Goal: Contribute content: Contribute content

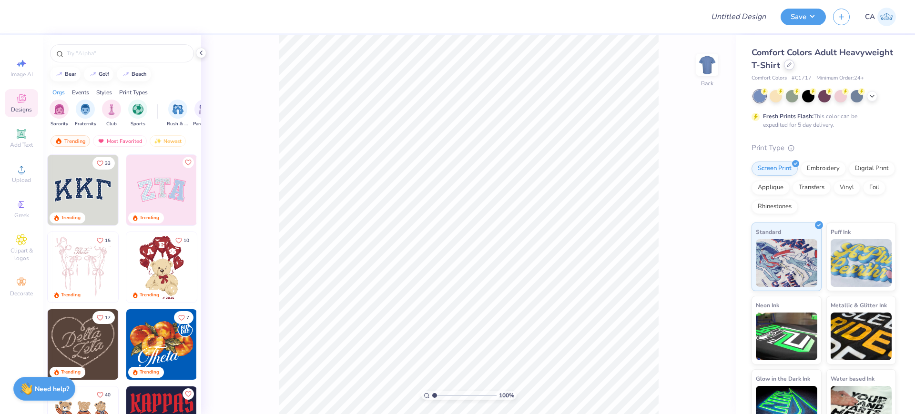
click at [795, 61] on div at bounding box center [789, 65] width 10 height 10
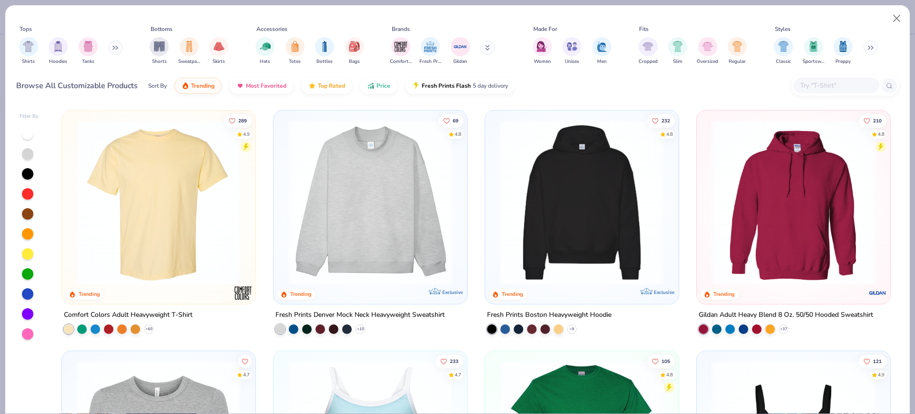
click at [813, 83] on input "text" at bounding box center [835, 85] width 73 height 11
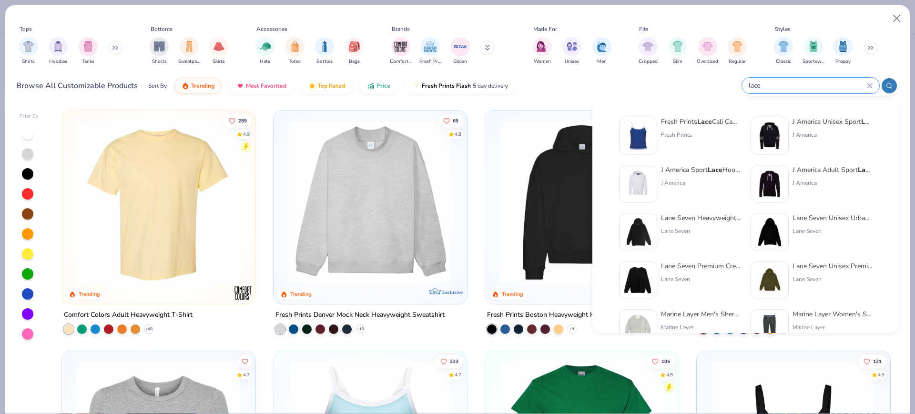
type input "lace"
click at [702, 131] on div "Fresh Prints" at bounding box center [701, 135] width 80 height 9
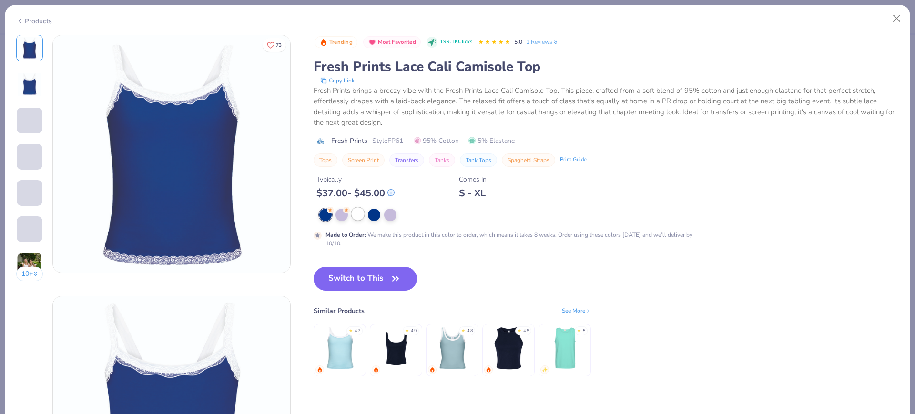
click at [354, 212] on div at bounding box center [358, 214] width 12 height 12
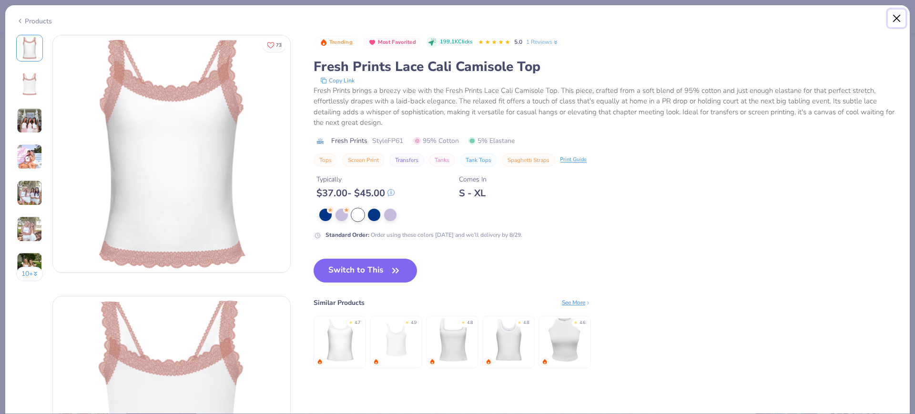
click at [896, 19] on button "Close" at bounding box center [897, 19] width 18 height 18
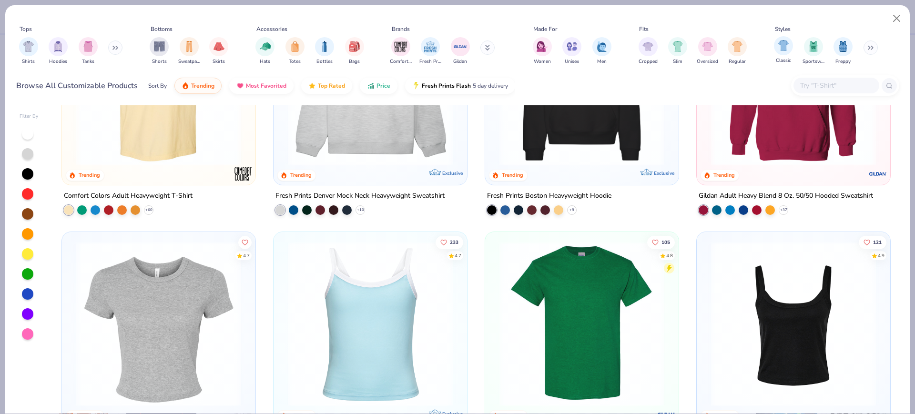
scroll to position [179, 0]
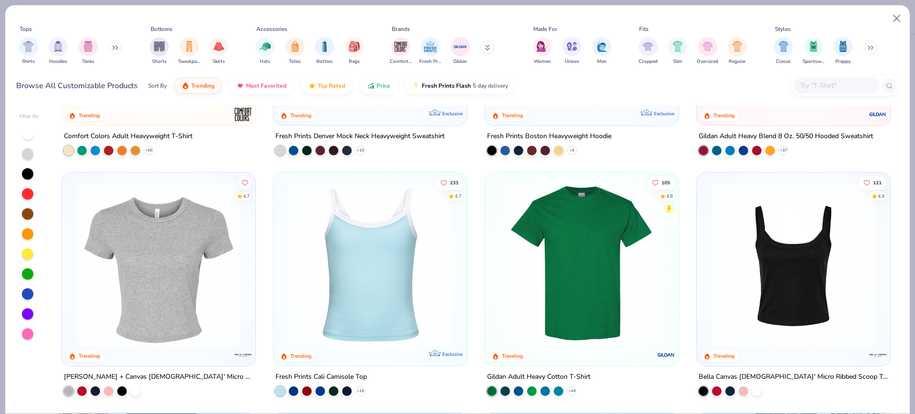
click at [811, 292] on img at bounding box center [793, 264] width 174 height 165
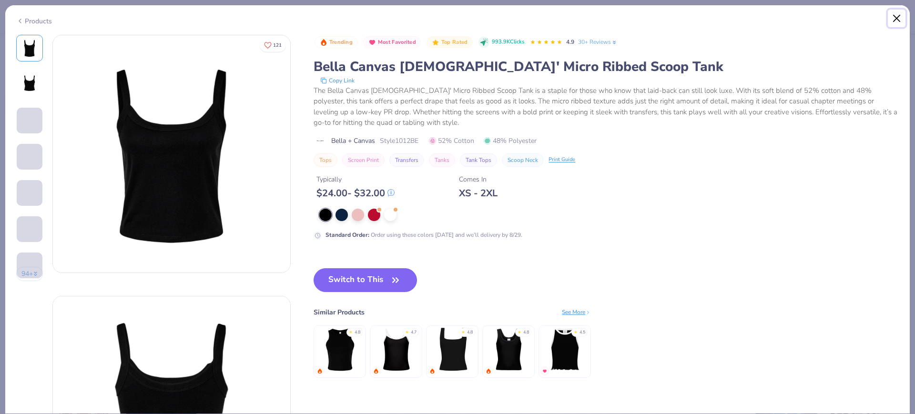
click at [890, 20] on button "Close" at bounding box center [897, 19] width 18 height 18
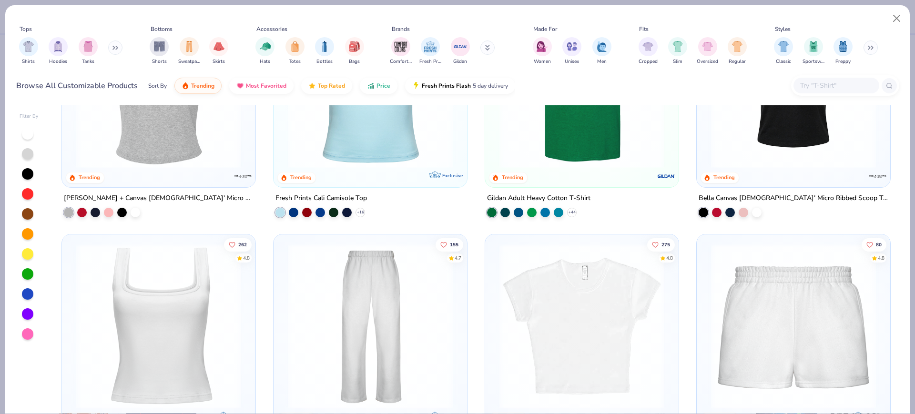
scroll to position [477, 0]
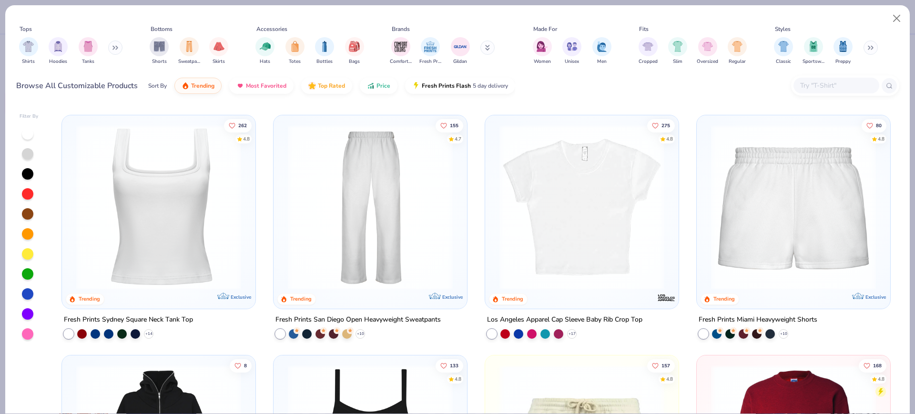
click at [173, 206] on img at bounding box center [159, 206] width 174 height 165
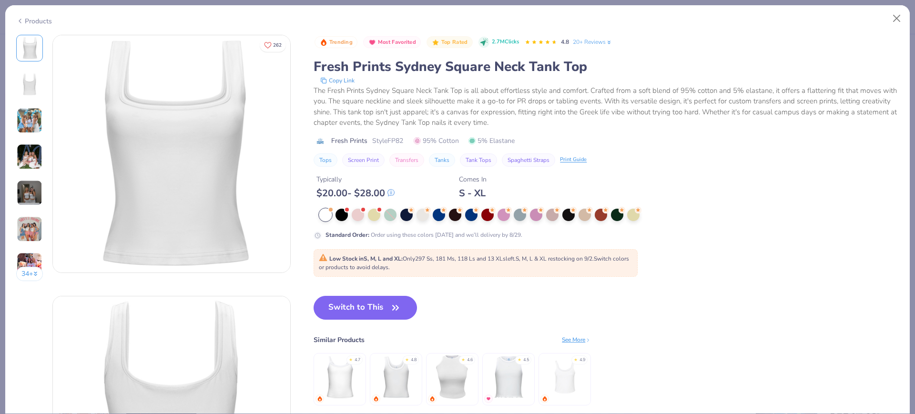
drag, startPoint x: 397, startPoint y: 140, endPoint x: 29, endPoint y: 113, distance: 369.5
click at [397, 140] on span "Style FP82" at bounding box center [387, 141] width 31 height 10
copy span "FP82"
click at [352, 312] on button "Switch to This" at bounding box center [365, 308] width 103 height 24
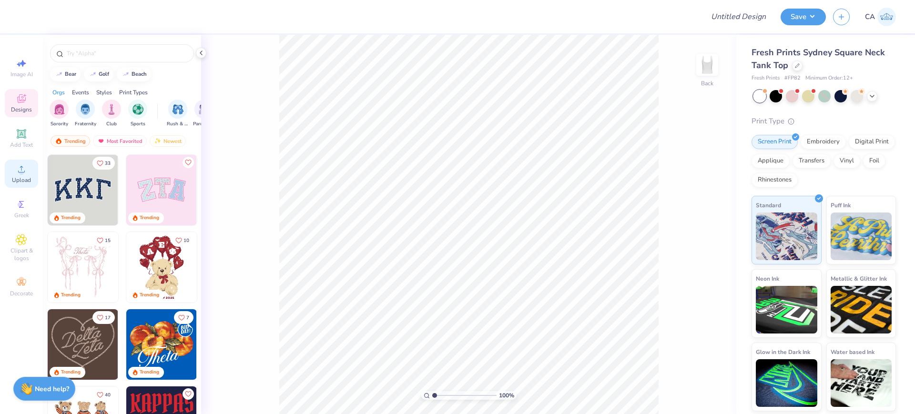
click at [30, 172] on div "Upload" at bounding box center [21, 174] width 33 height 28
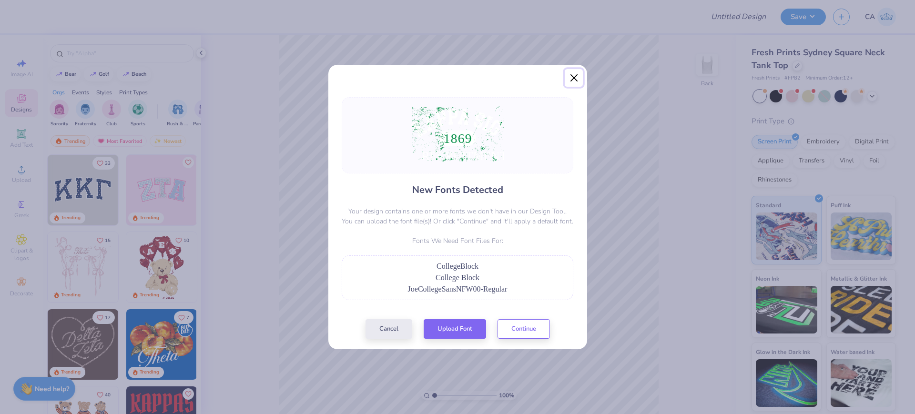
click at [574, 77] on button "Close" at bounding box center [574, 78] width 18 height 18
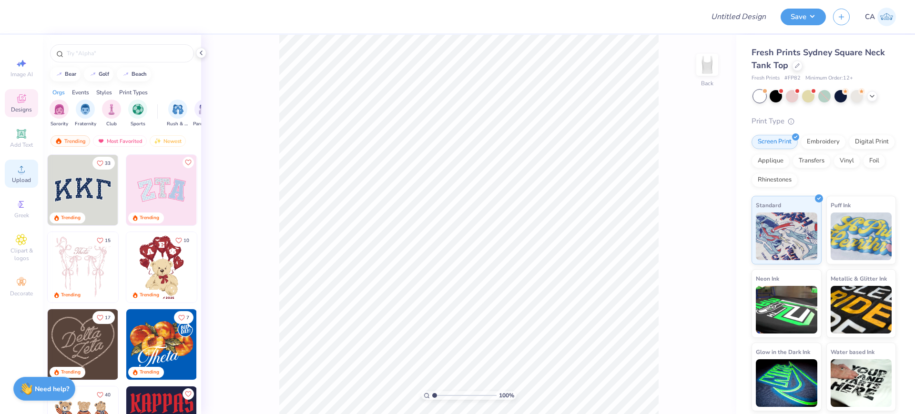
click at [12, 184] on span "Upload" at bounding box center [21, 180] width 19 height 8
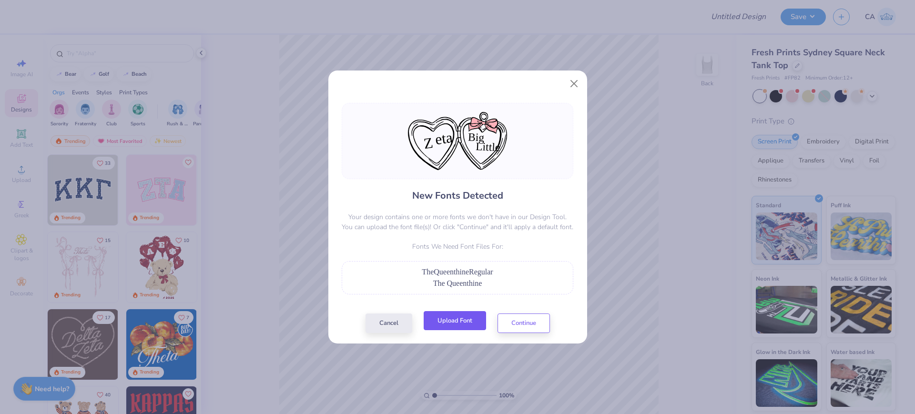
click at [465, 321] on button "Upload Font" at bounding box center [455, 321] width 62 height 20
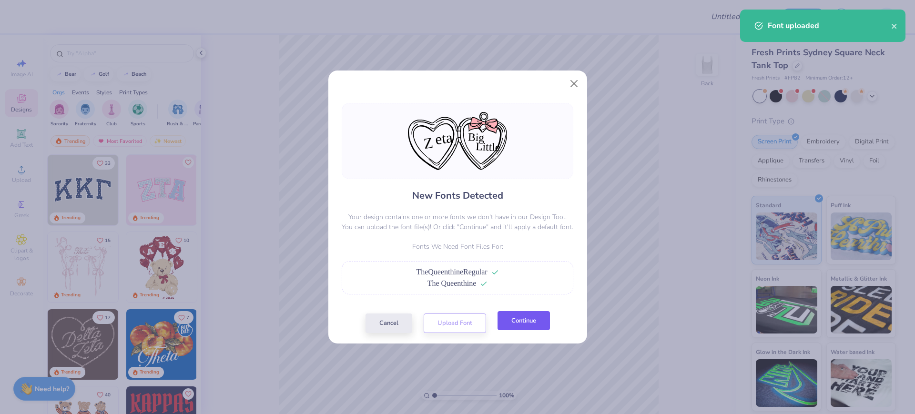
click at [524, 316] on button "Continue" at bounding box center [524, 321] width 52 height 20
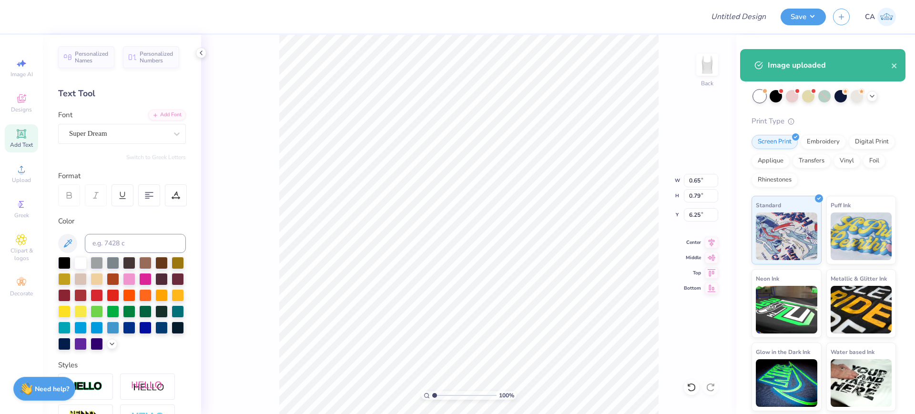
click at [96, 133] on div "Super Dream" at bounding box center [118, 133] width 100 height 15
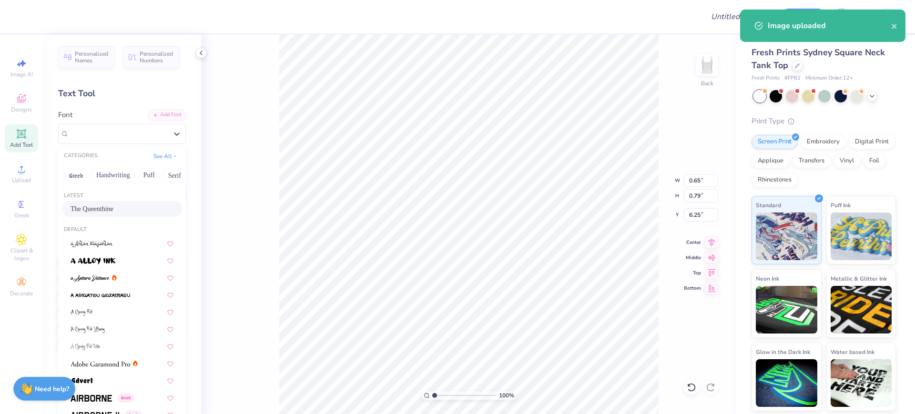
click at [102, 213] on div "The Queenthine" at bounding box center [122, 209] width 103 height 10
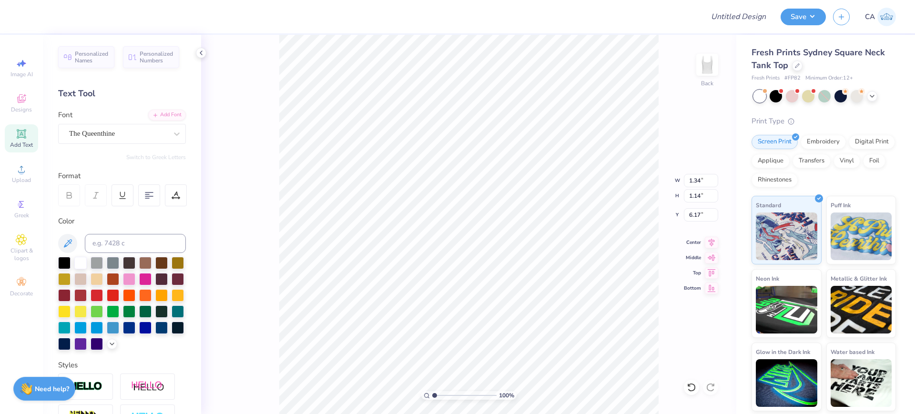
type input "1.34"
type input "1.14"
type input "6.17"
type input "1.60"
type input "0.82"
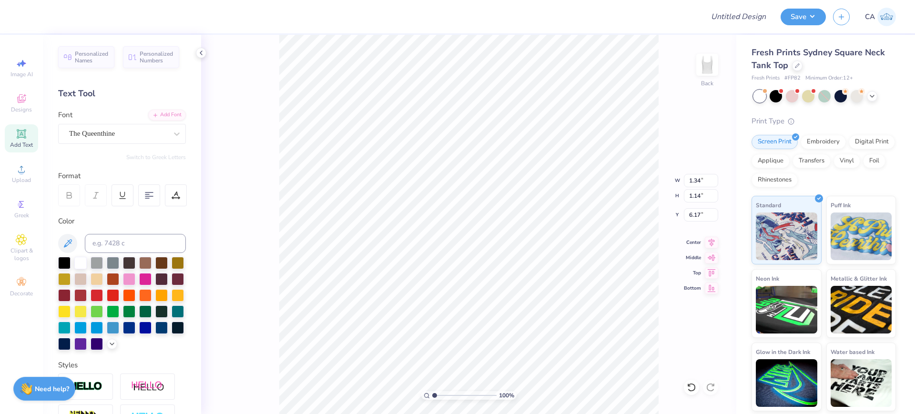
type input "5.90"
click at [113, 139] on div at bounding box center [118, 133] width 98 height 13
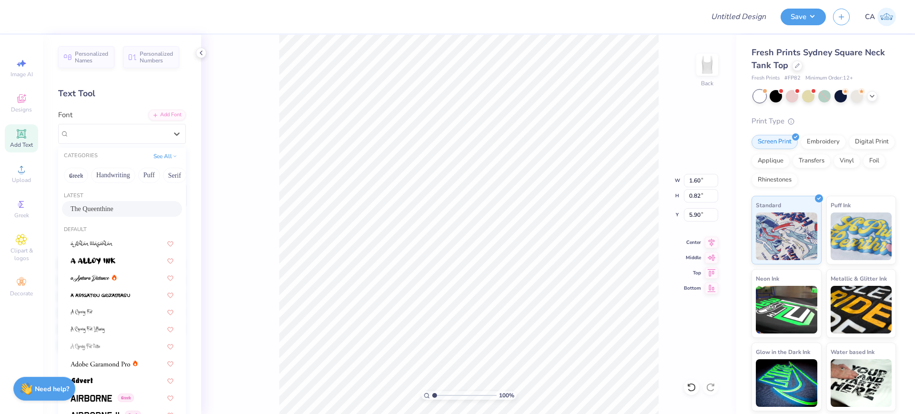
click at [101, 211] on div "The Queenthine" at bounding box center [122, 209] width 103 height 10
type input "1.07"
type input "1.29"
type input "5.74"
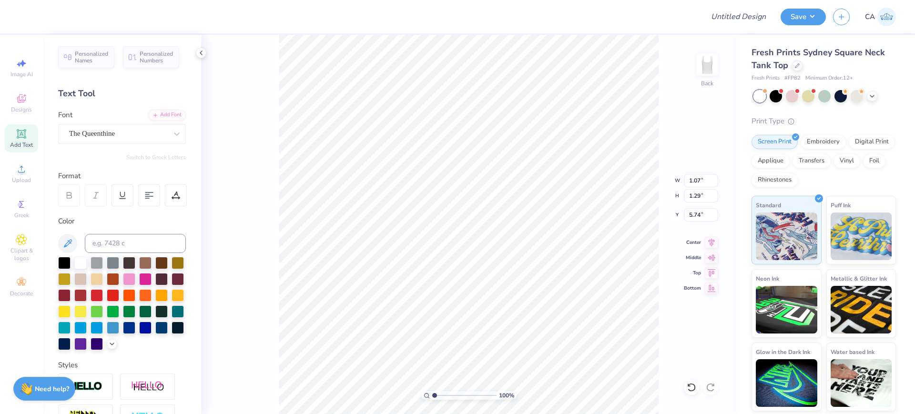
type input "7.03"
type input "4.12"
type input "4.44"
type input "1.17"
type input "0.74"
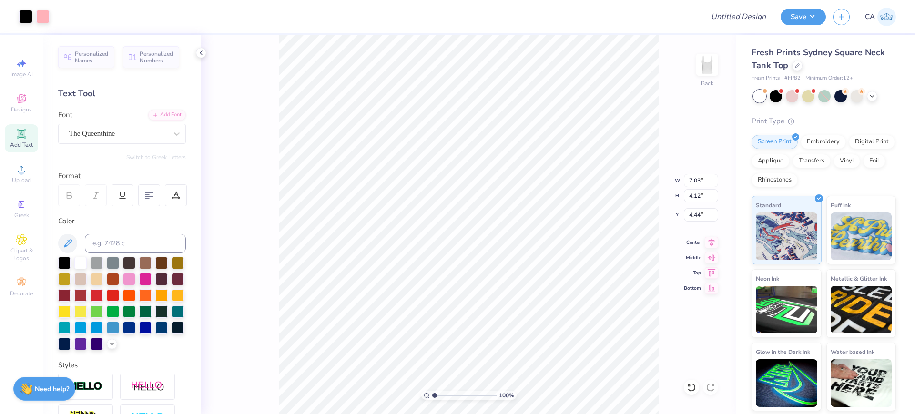
type input "5.92"
click at [83, 102] on div "Personalized Names Personalized Numbers Text Tool Add Font Font Super Dream Swi…" at bounding box center [122, 224] width 158 height 379
click at [96, 129] on div "Super Dream" at bounding box center [118, 133] width 100 height 15
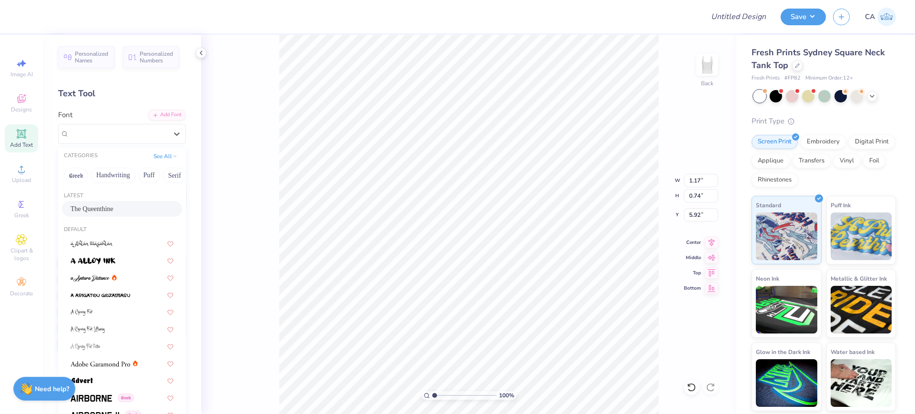
click at [89, 210] on span "The Queenthine" at bounding box center [92, 209] width 43 height 10
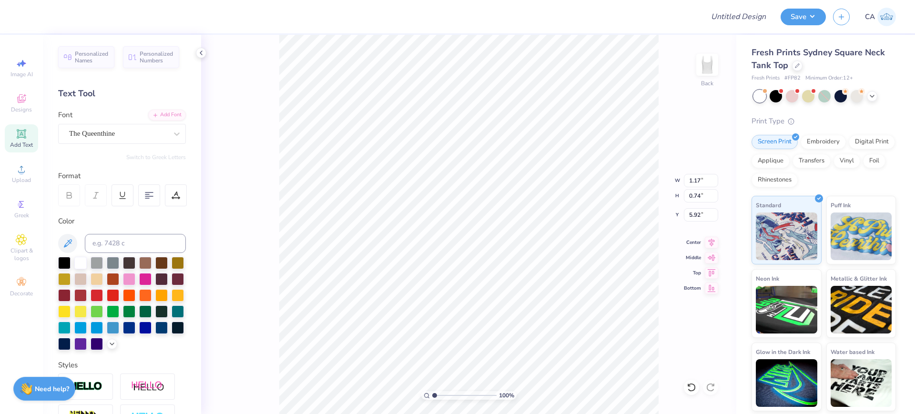
type input "1.26"
type input "1.11"
type input "5.73"
type input "2.04"
type input "0.65"
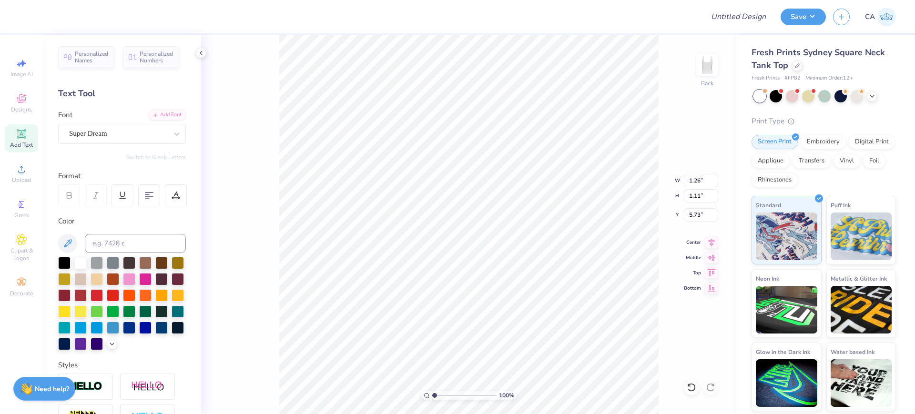
type input "6.58"
click at [117, 132] on div "Super Dream" at bounding box center [118, 133] width 100 height 15
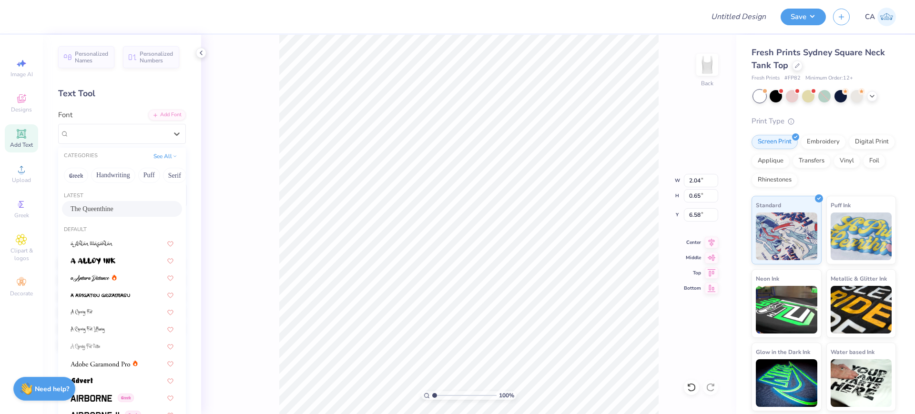
click at [87, 212] on span "The Queenthine" at bounding box center [92, 209] width 43 height 10
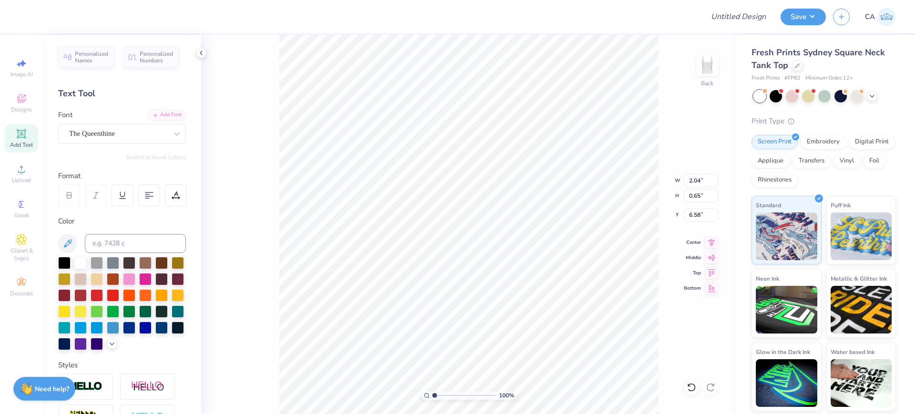
type input "1.63"
type input "1.20"
type input "6.38"
drag, startPoint x: 442, startPoint y: 394, endPoint x: 448, endPoint y: 393, distance: 5.4
click at [448, 393] on input "range" at bounding box center [464, 395] width 64 height 9
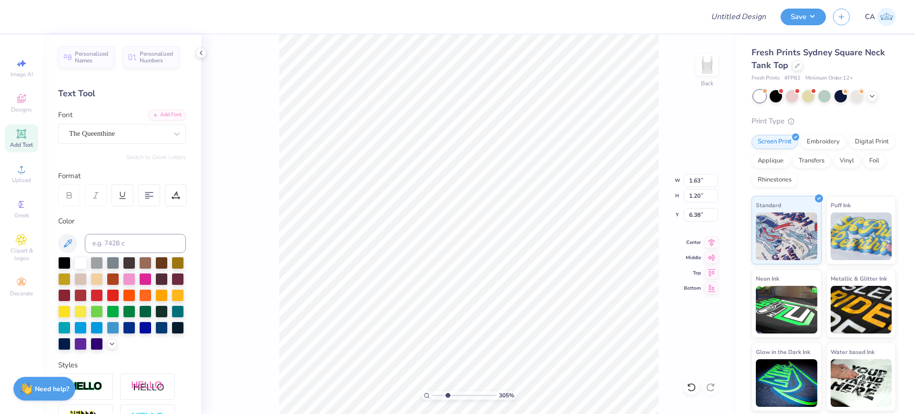
type input "3.05"
type input "1.07"
type input "1.29"
type input "5.74"
click at [99, 394] on div at bounding box center [85, 387] width 55 height 26
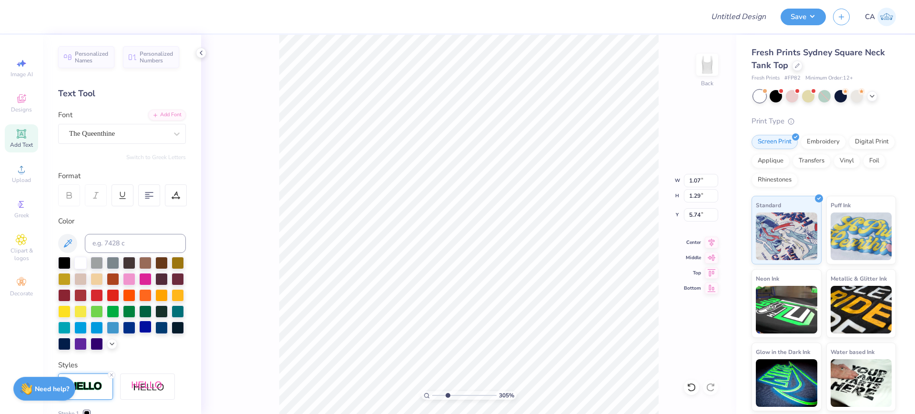
type input "1.08"
type input "1.30"
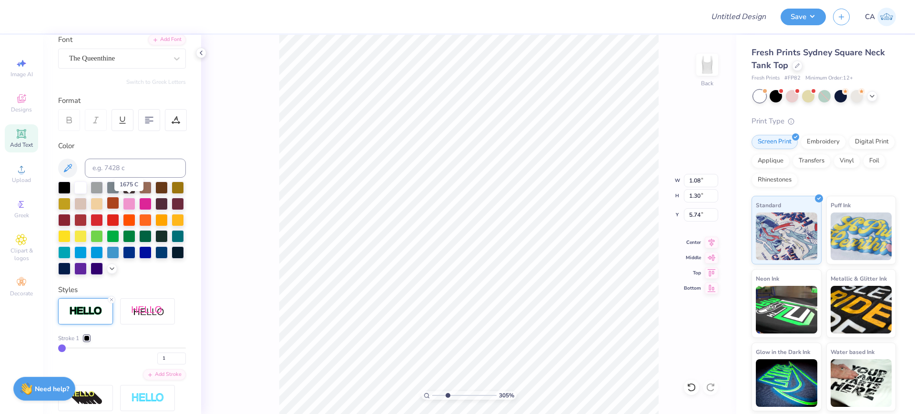
scroll to position [119, 0]
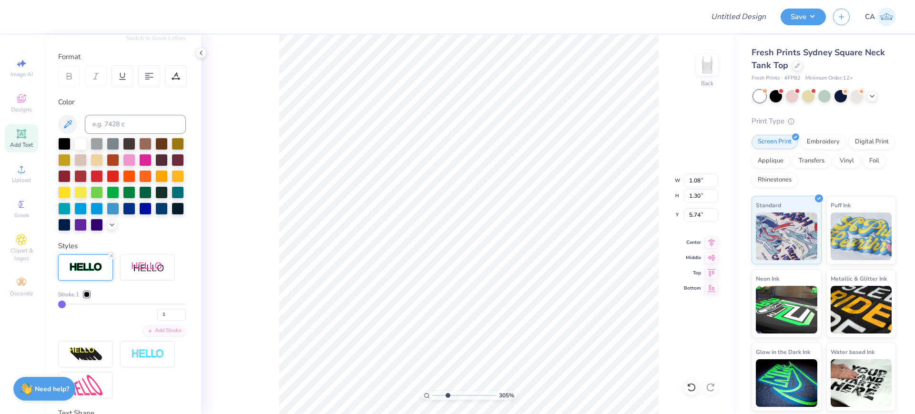
type input "1.34"
type input "1.14"
type input "6.17"
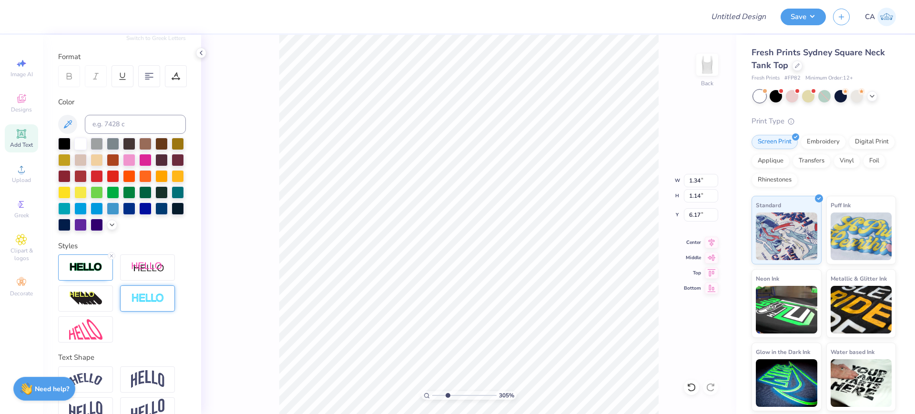
type input "1.35"
type input "1.15"
click at [96, 273] on img at bounding box center [85, 267] width 33 height 11
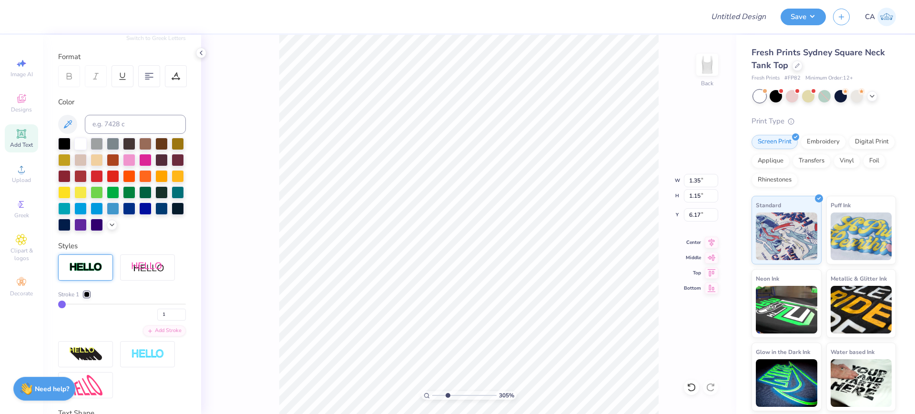
type input "1.26"
type input "1.11"
type input "5.73"
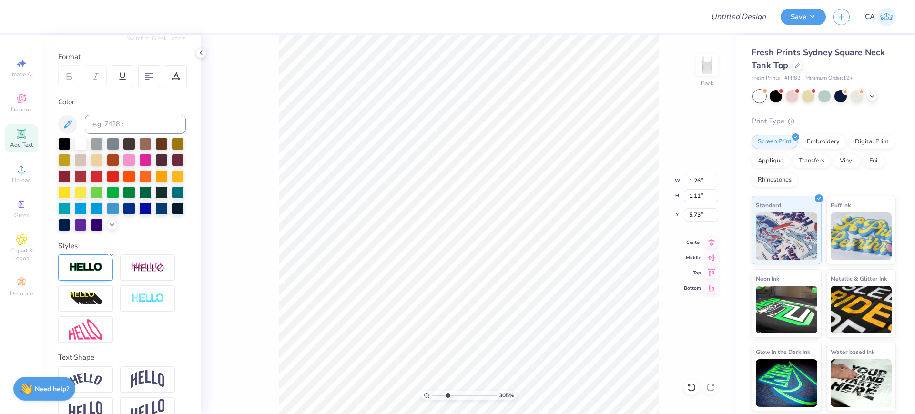
type input "1.27"
type input "1.12"
type input "5.72"
click at [82, 273] on img at bounding box center [85, 267] width 33 height 11
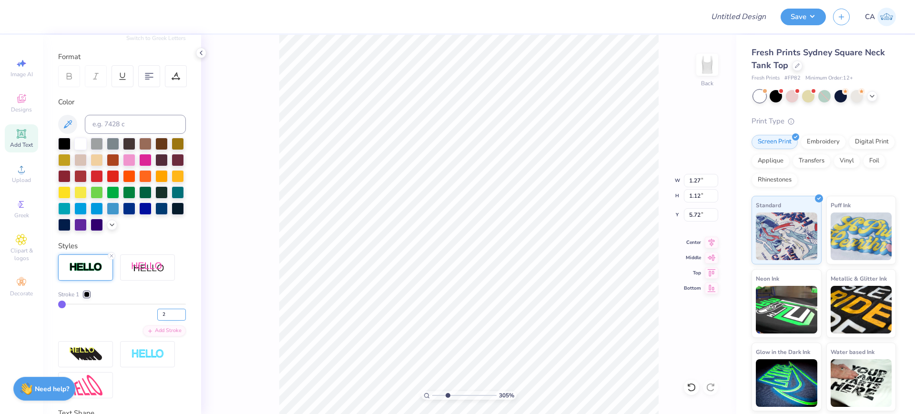
type input "2"
click at [174, 321] on input "2" at bounding box center [171, 315] width 29 height 12
type input "2"
click at [177, 305] on div "Personalized Names Personalized Numbers Text Tool Add Font Font The Queenthine …" at bounding box center [122, 224] width 158 height 379
type input "1.28"
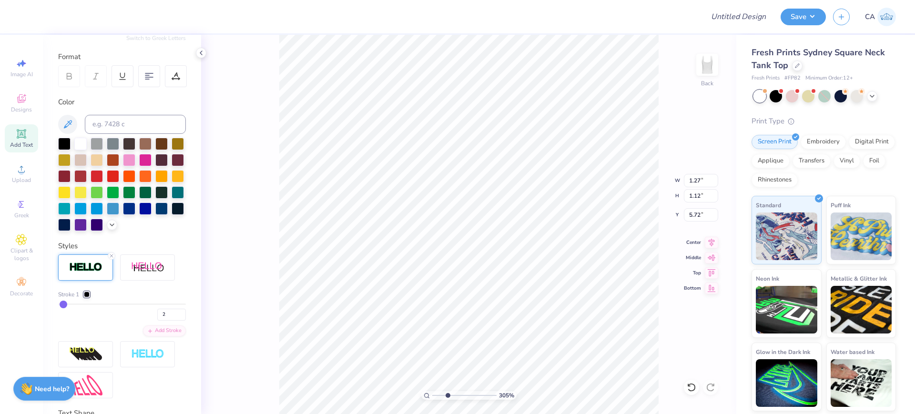
type input "1.13"
type input "1.63"
type input "1.20"
type input "6.38"
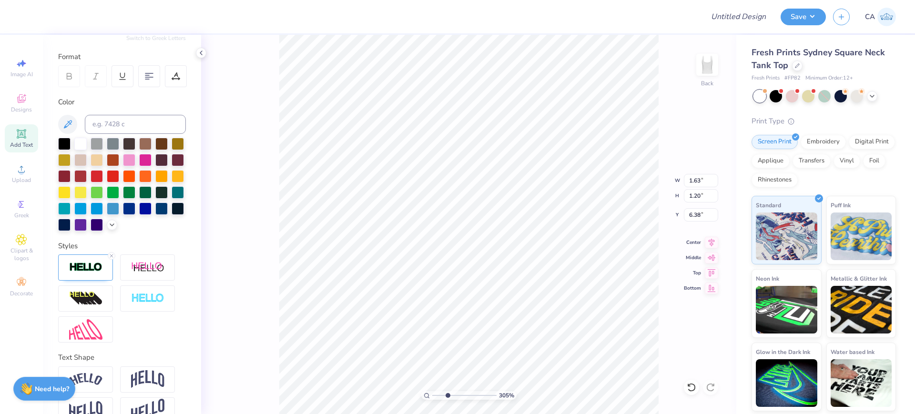
type input "1.21"
click at [76, 273] on img at bounding box center [85, 267] width 33 height 11
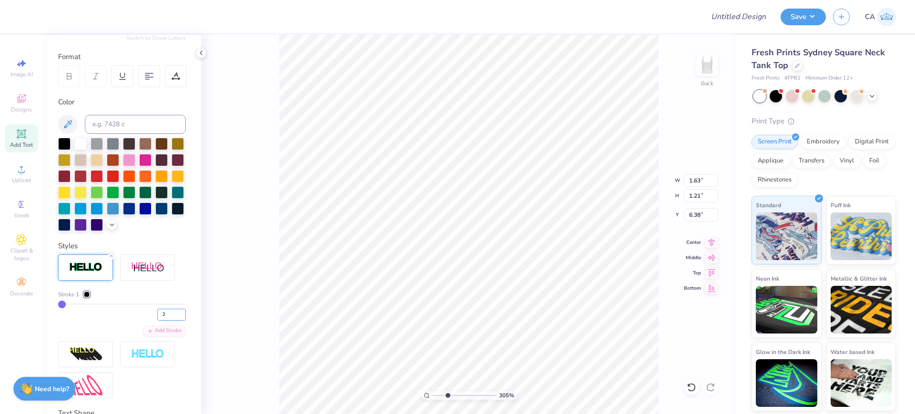
type input "2"
click at [174, 321] on input "2" at bounding box center [171, 315] width 29 height 12
type input "2"
click at [174, 316] on div "Stroke 1 2" at bounding box center [122, 305] width 128 height 31
type input "1.64"
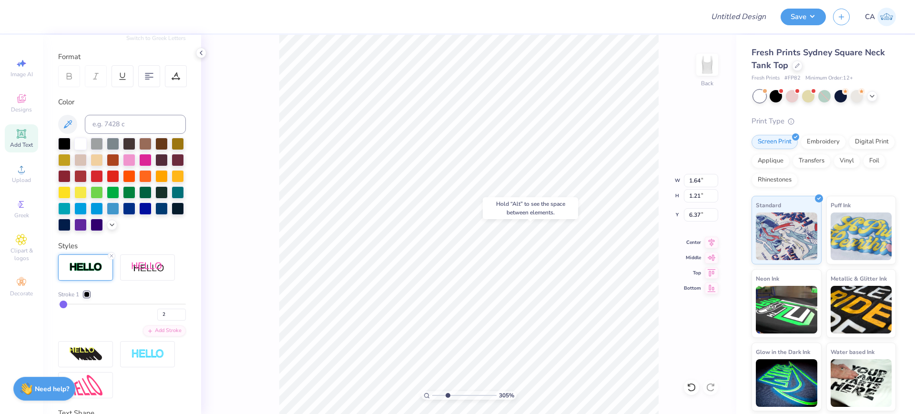
type input "6.17"
type input "2.17"
type input "1.66"
type input "5.86"
type input "1.08"
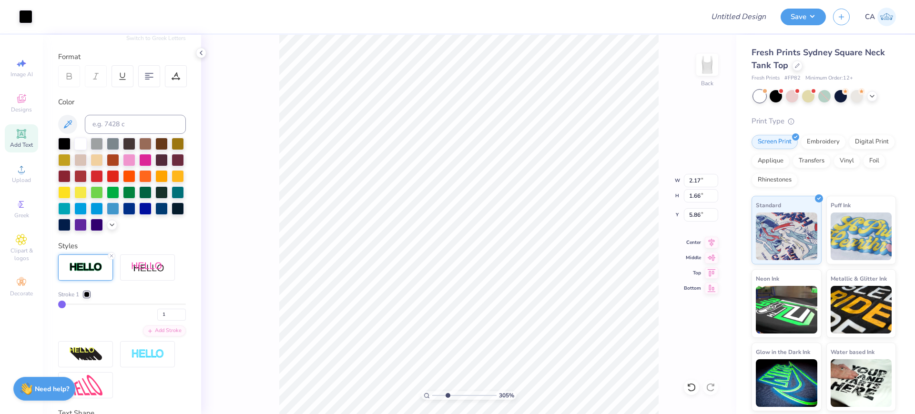
type input "1.30"
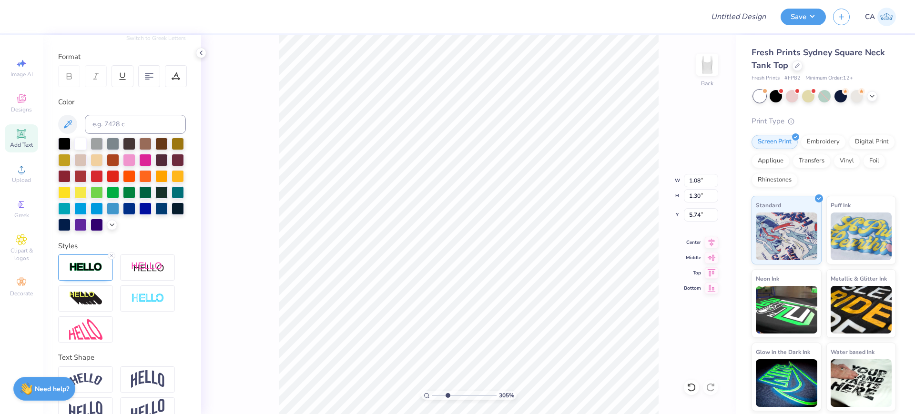
type input "5.85"
type input "1.89"
type input "1.47"
type input "5.86"
click at [438, 391] on input "range" at bounding box center [464, 395] width 64 height 9
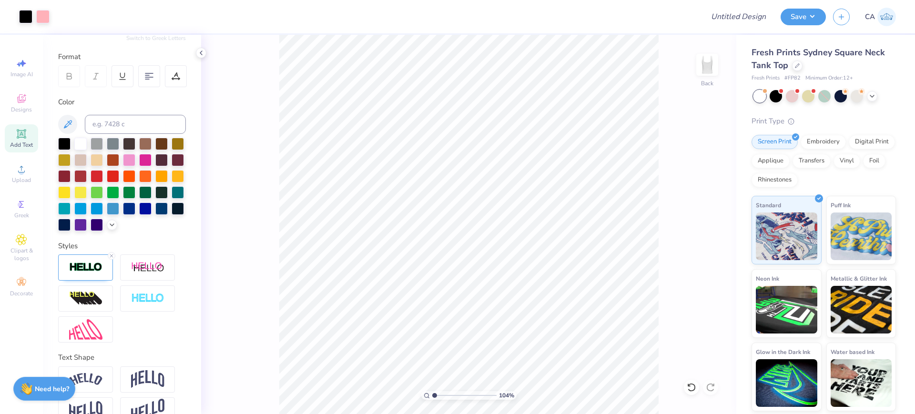
drag, startPoint x: 438, startPoint y: 398, endPoint x: 433, endPoint y: 391, distance: 8.2
type input "1"
click at [434, 397] on input "range" at bounding box center [464, 395] width 64 height 9
click at [693, 187] on div "100 % Back W 7.03 7.03 " H 4.12 4.12 " Y 4.44 4.44 " Center Middle Top Bottom" at bounding box center [468, 224] width 535 height 379
click at [693, 183] on div "100 % Back" at bounding box center [468, 224] width 535 height 379
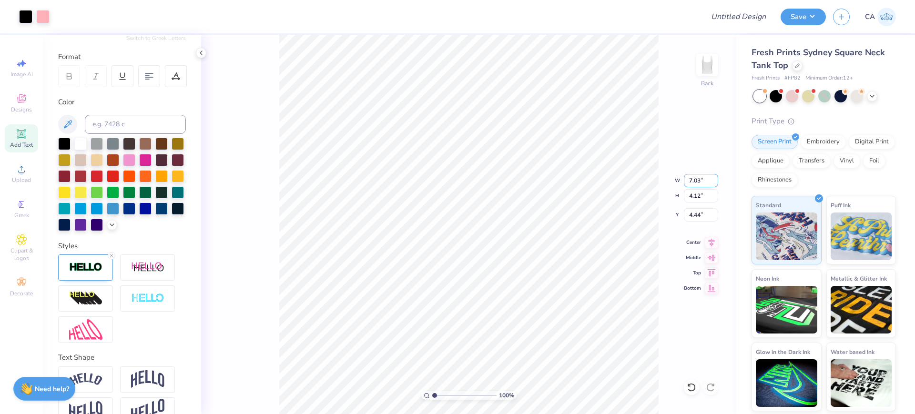
click at [700, 178] on input "7.03" at bounding box center [701, 180] width 34 height 13
type input "5.00"
type input "2.93"
type input "5.04"
click at [697, 179] on input "5.00" at bounding box center [701, 180] width 34 height 13
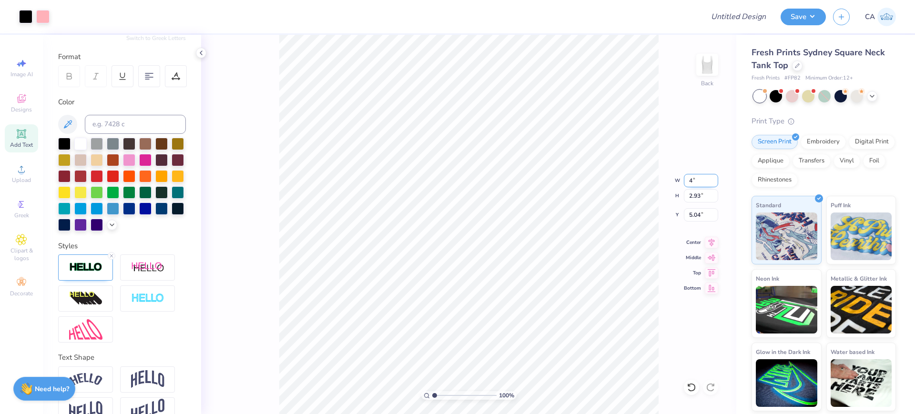
type input "4.00"
type input "2.34"
click at [693, 217] on input "5.33" at bounding box center [701, 214] width 34 height 13
type input "2.00"
click at [706, 238] on icon at bounding box center [711, 240] width 13 height 11
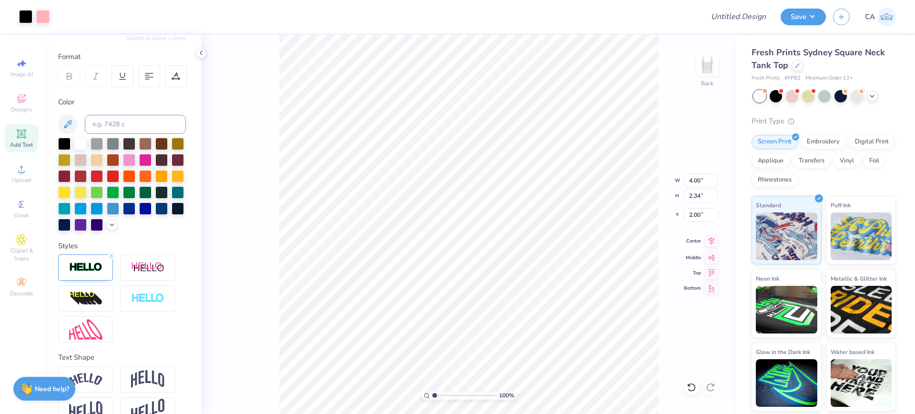
click at [710, 241] on icon at bounding box center [711, 240] width 13 height 11
click at [747, 17] on input "Design Title" at bounding box center [726, 16] width 93 height 19
paste input "FPS239587"
type input "FPS239587"
click at [803, 17] on button "Save" at bounding box center [803, 15] width 45 height 17
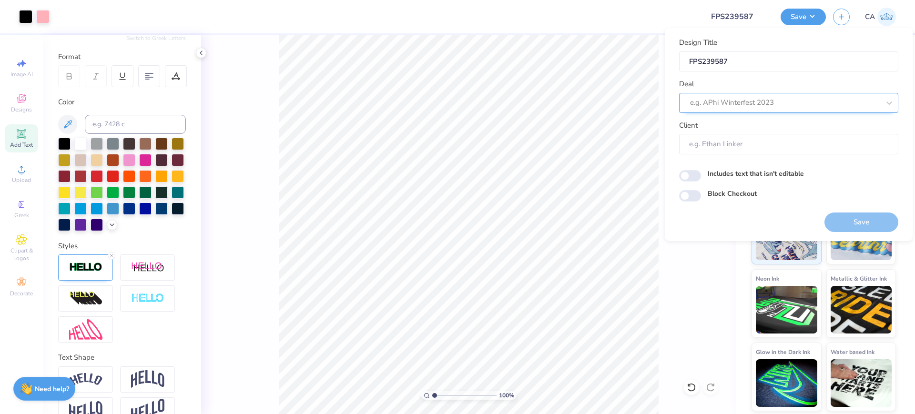
click at [777, 102] on div at bounding box center [785, 102] width 190 height 13
click at [768, 122] on div "Design Tool Gallery" at bounding box center [789, 129] width 212 height 16
type input "design tool gall"
type input "Design Tool Gallery User"
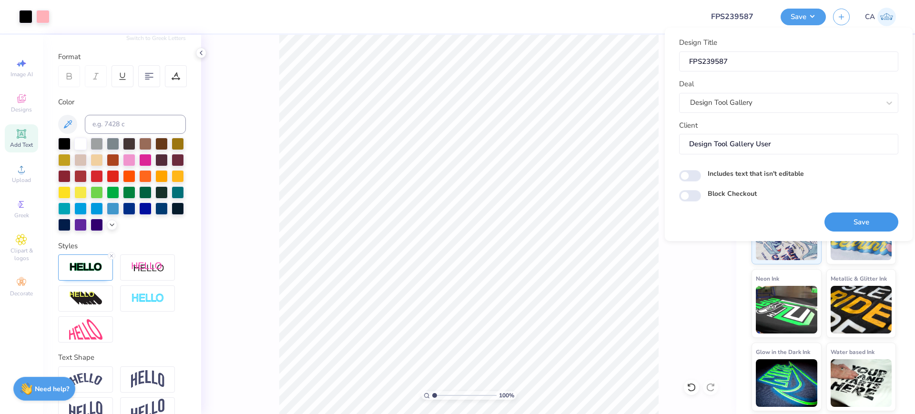
click at [852, 220] on button "Save" at bounding box center [862, 223] width 74 height 20
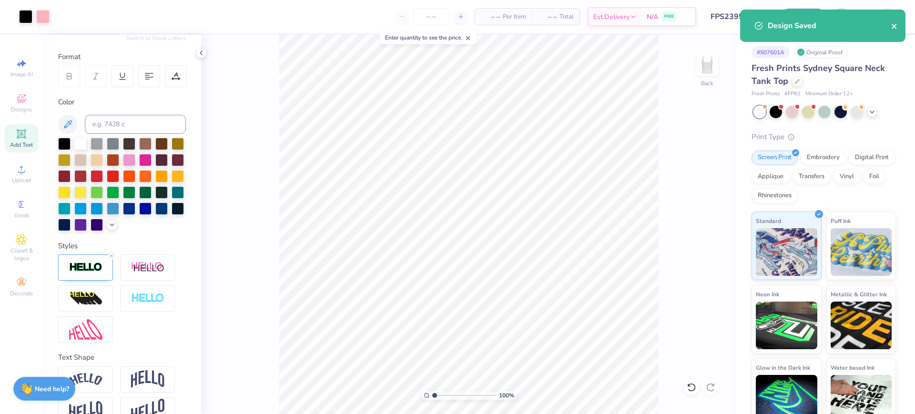
click at [896, 27] on icon "close" at bounding box center [894, 26] width 5 height 5
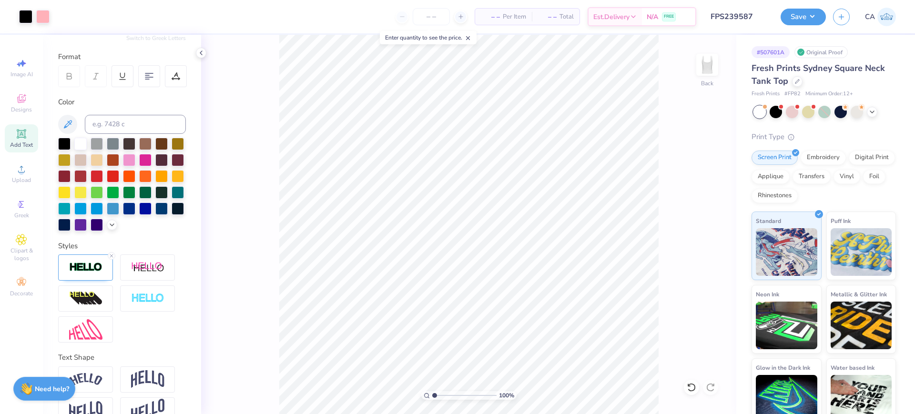
click at [818, 20] on button "Save" at bounding box center [803, 17] width 45 height 17
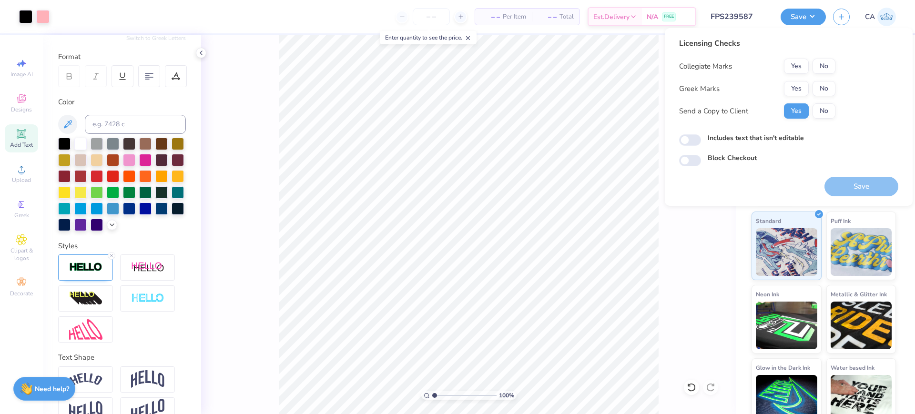
click at [812, 82] on div "Yes No" at bounding box center [809, 88] width 51 height 15
click at [802, 83] on button "Yes" at bounding box center [796, 88] width 25 height 15
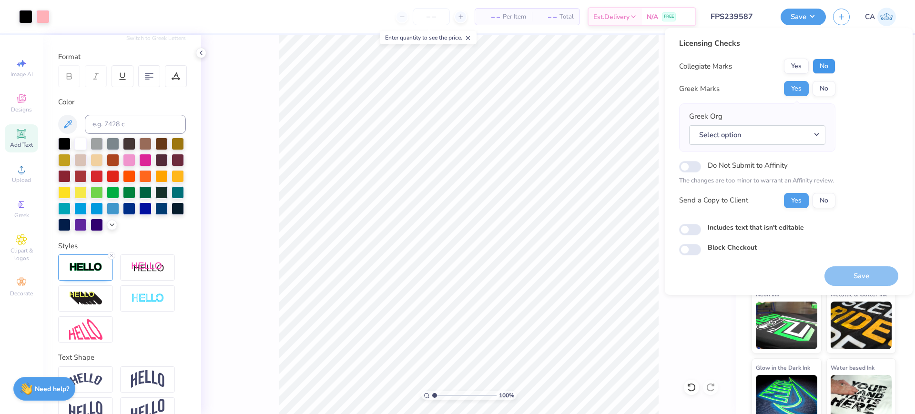
click at [820, 68] on button "No" at bounding box center [824, 66] width 23 height 15
click at [811, 125] on button "Select option" at bounding box center [757, 135] width 136 height 20
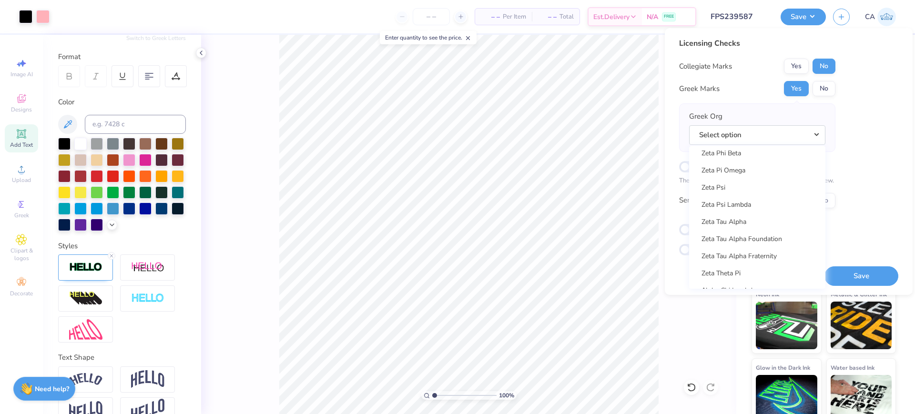
scroll to position [7483, 0]
click at [730, 205] on link "Zeta Tau Alpha" at bounding box center [757, 209] width 129 height 16
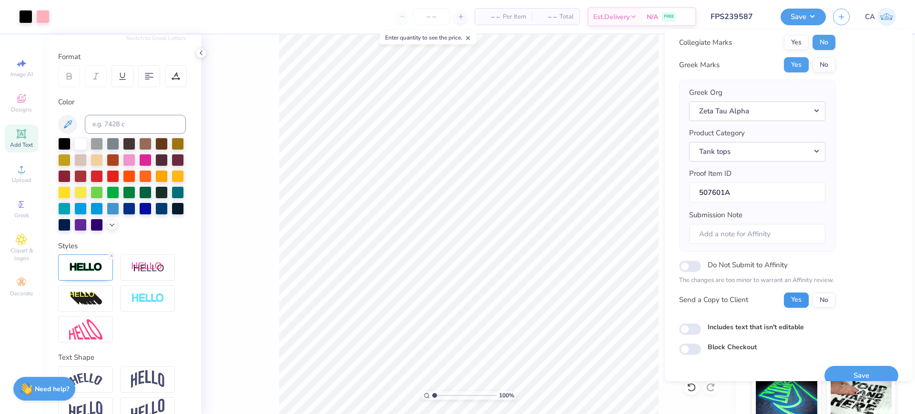
scroll to position [38, 0]
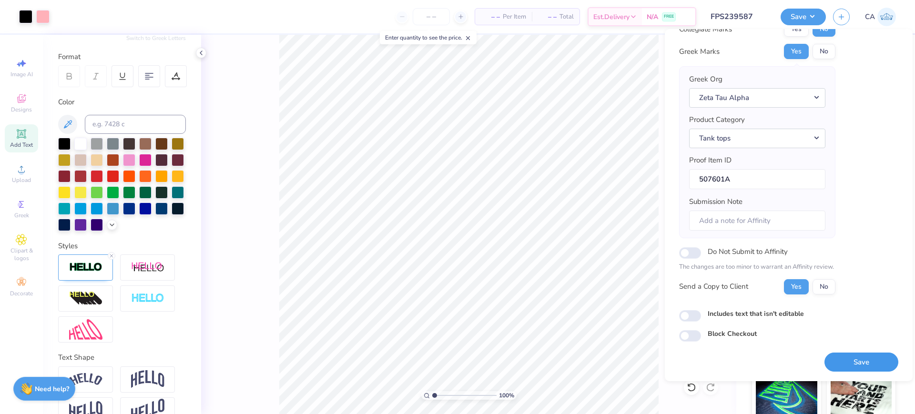
click at [847, 367] on button "Save" at bounding box center [862, 363] width 74 height 20
